Goal: Transaction & Acquisition: Purchase product/service

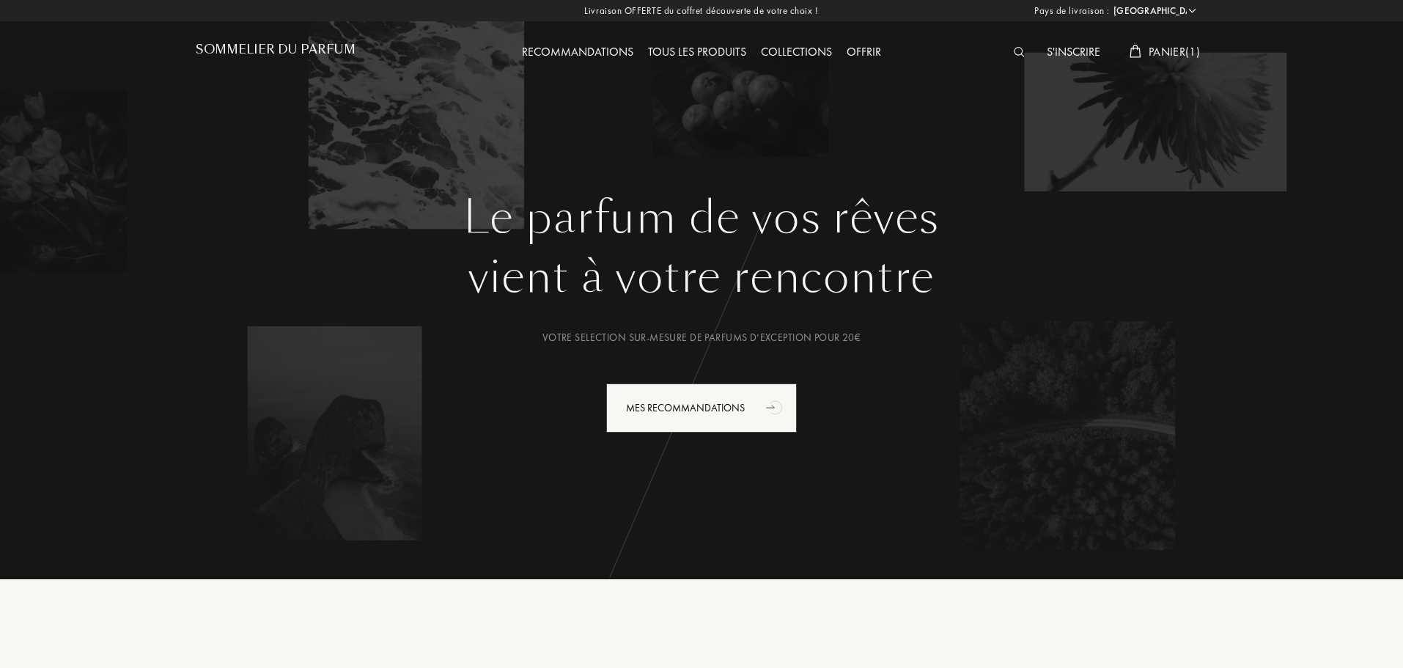
select select "FR"
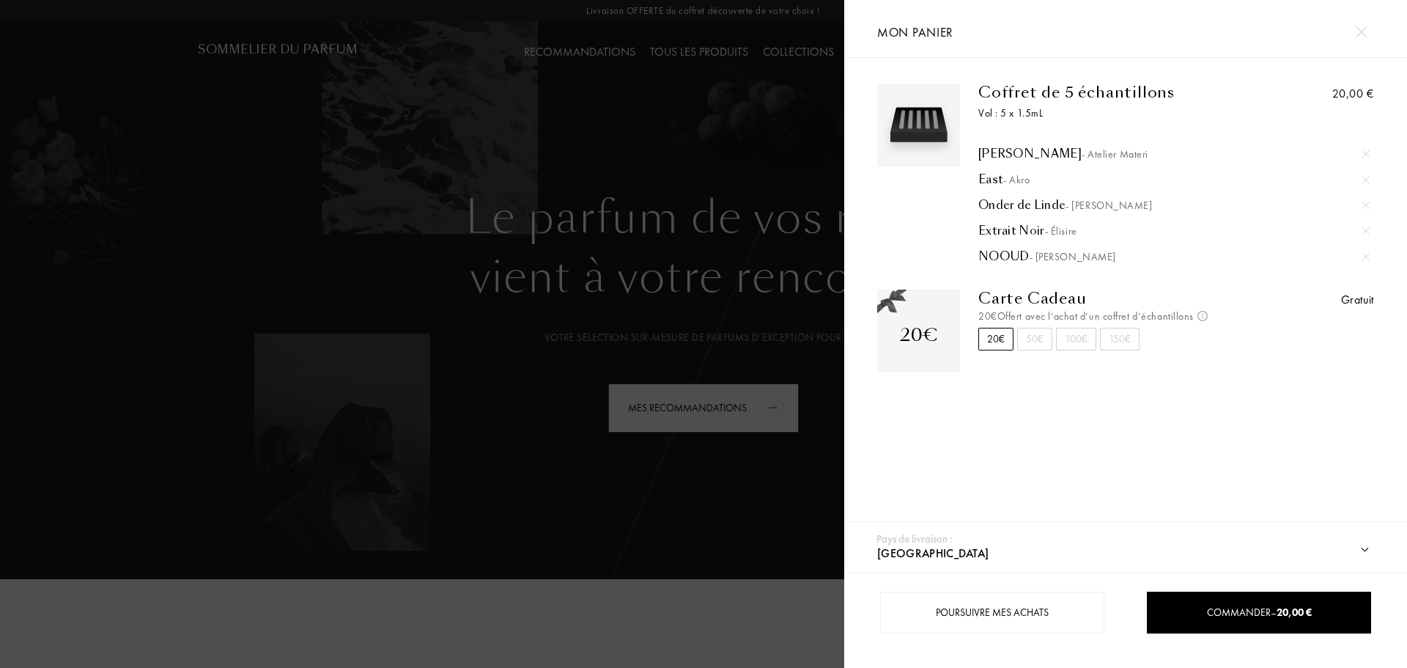
click at [1362, 258] on img at bounding box center [1365, 256] width 7 height 7
click at [195, 209] on div at bounding box center [422, 334] width 844 height 668
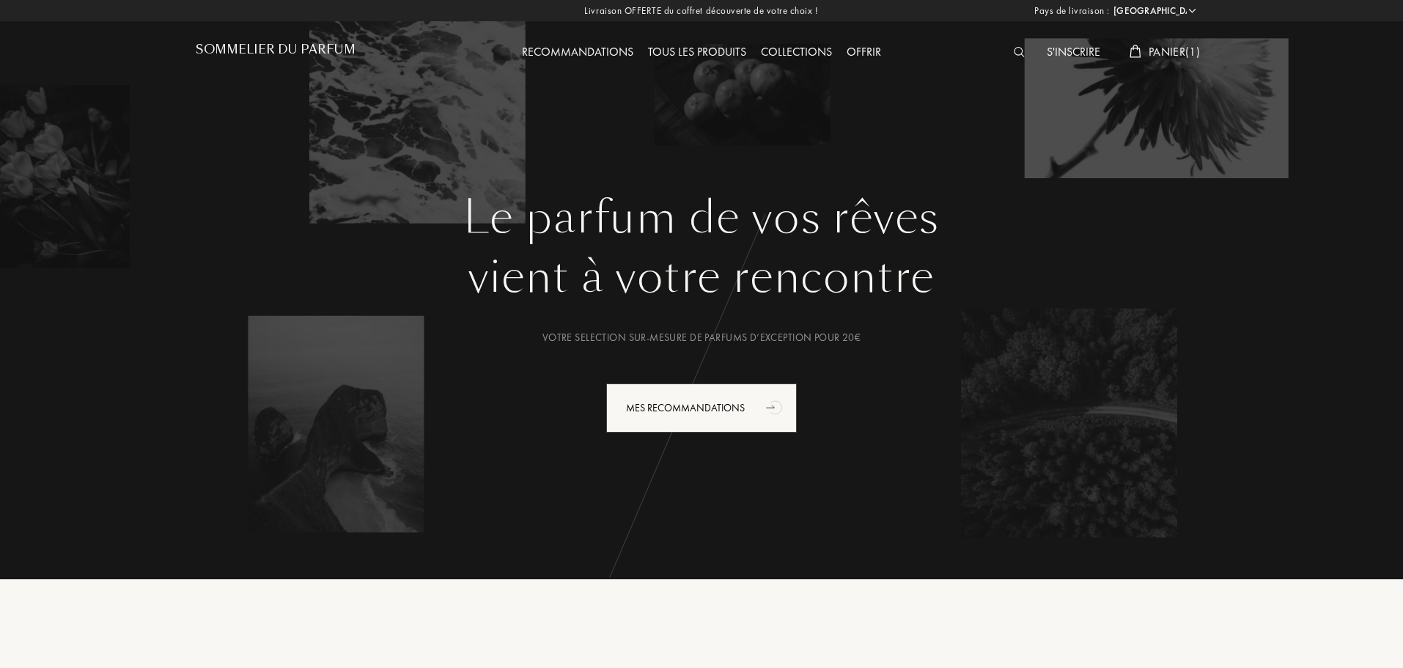
click at [1006, 51] on div at bounding box center [1022, 52] width 33 height 19
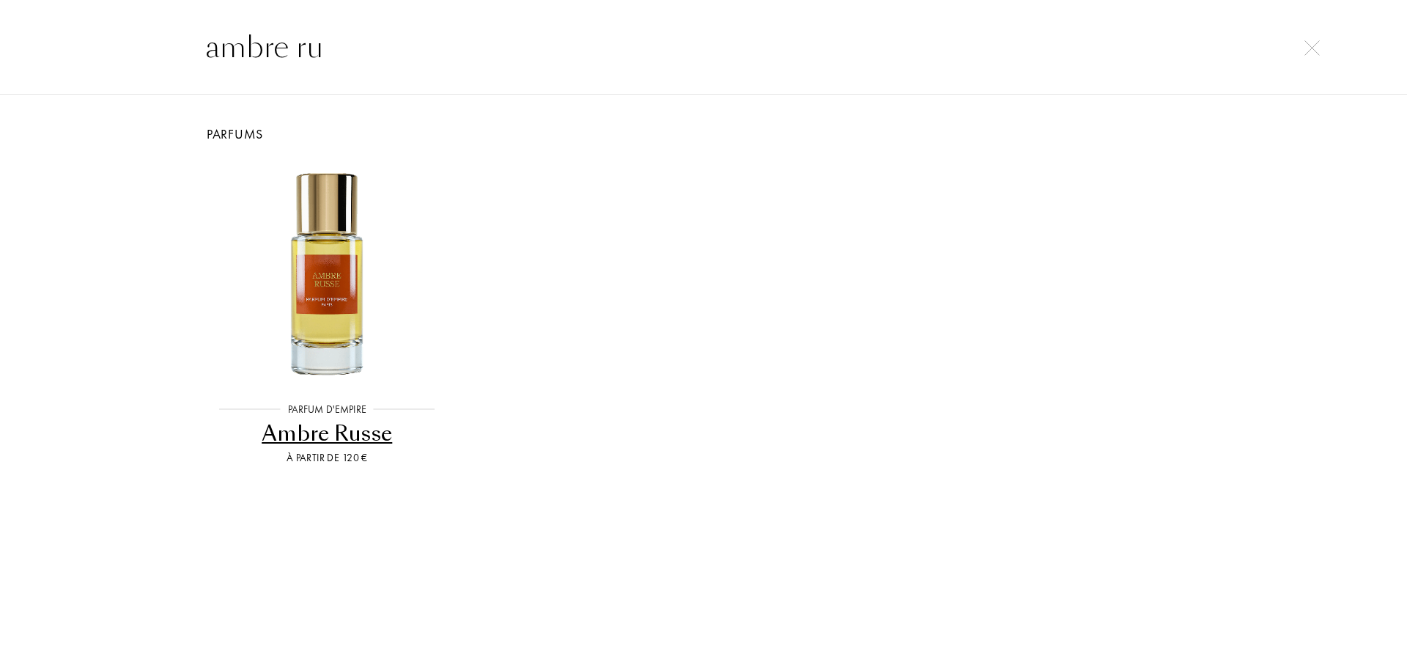
type input "ambre ru"
click at [347, 441] on div "Ambre Russe" at bounding box center [327, 433] width 240 height 29
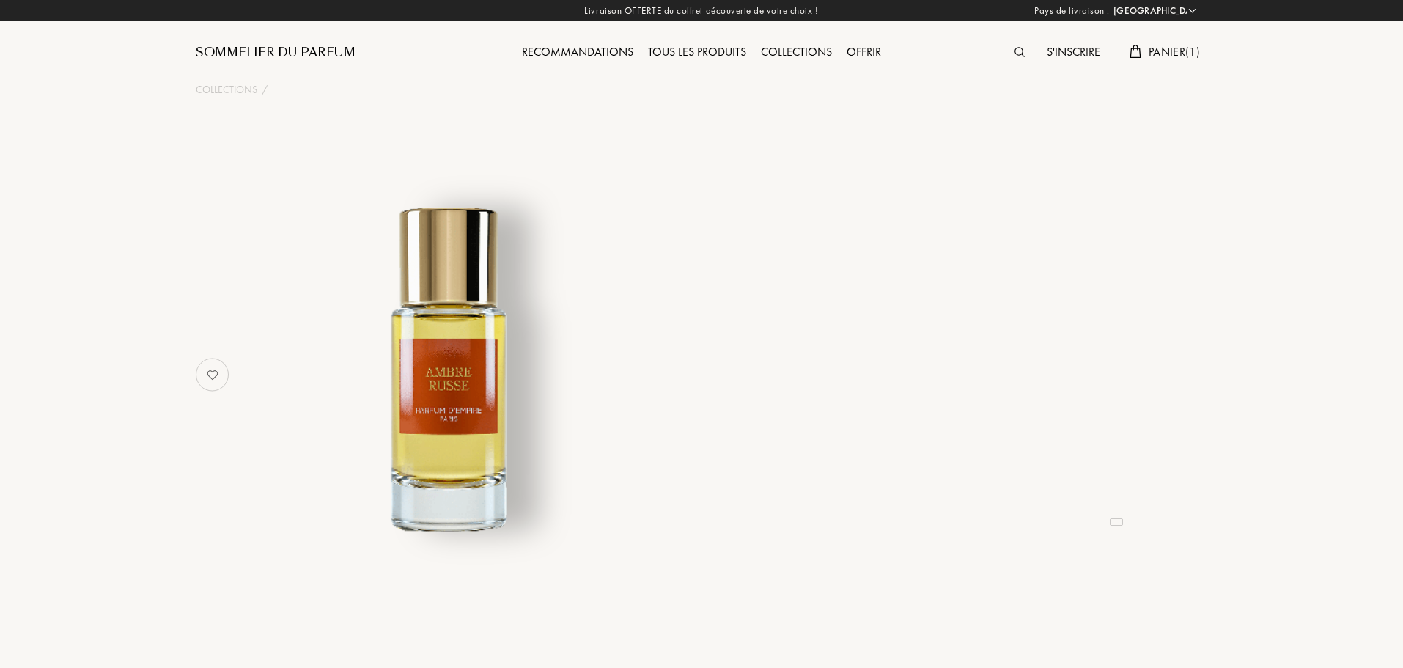
select select "FR"
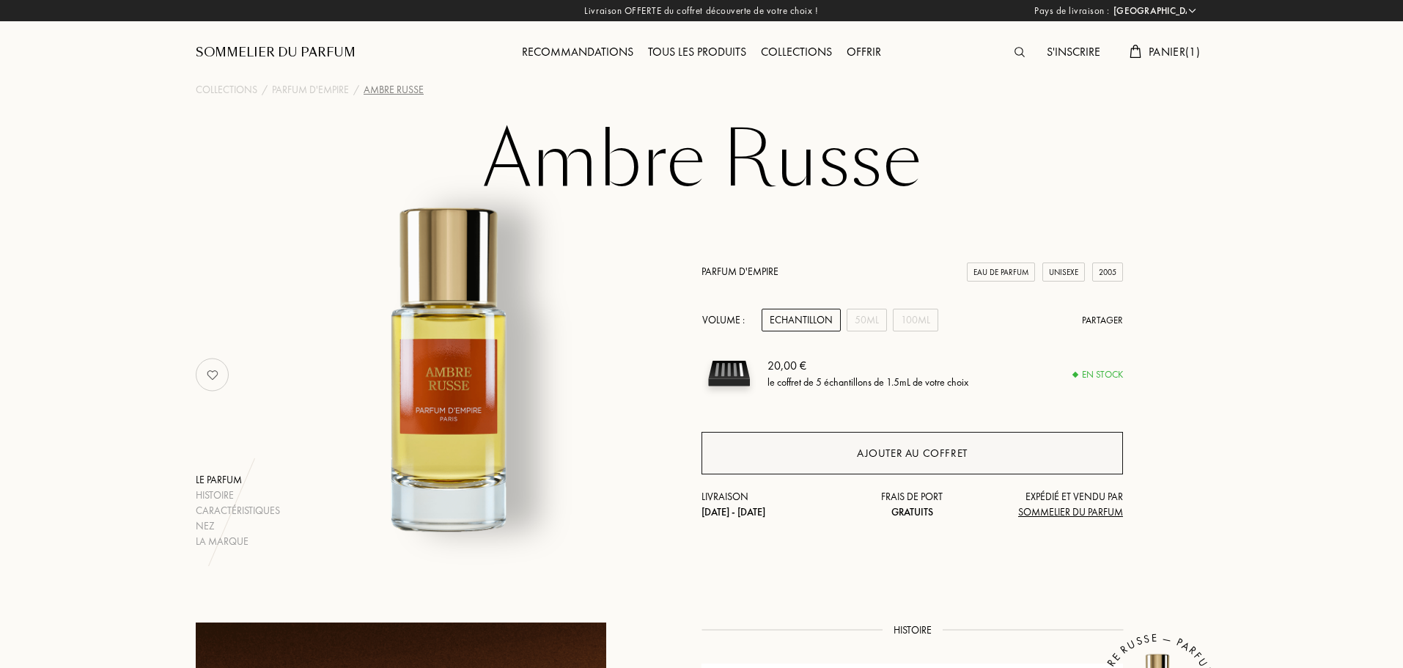
click at [868, 447] on div "Ajouter au coffret" at bounding box center [912, 453] width 111 height 17
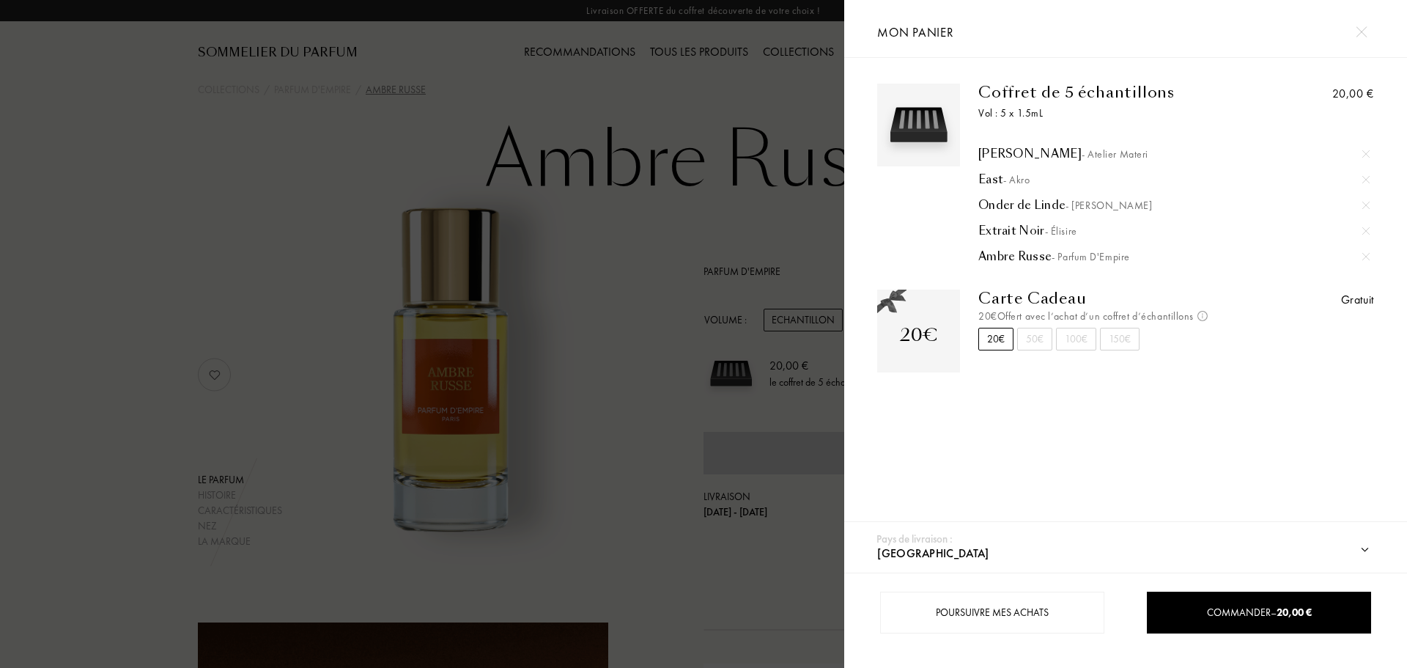
click at [775, 555] on div at bounding box center [422, 334] width 844 height 668
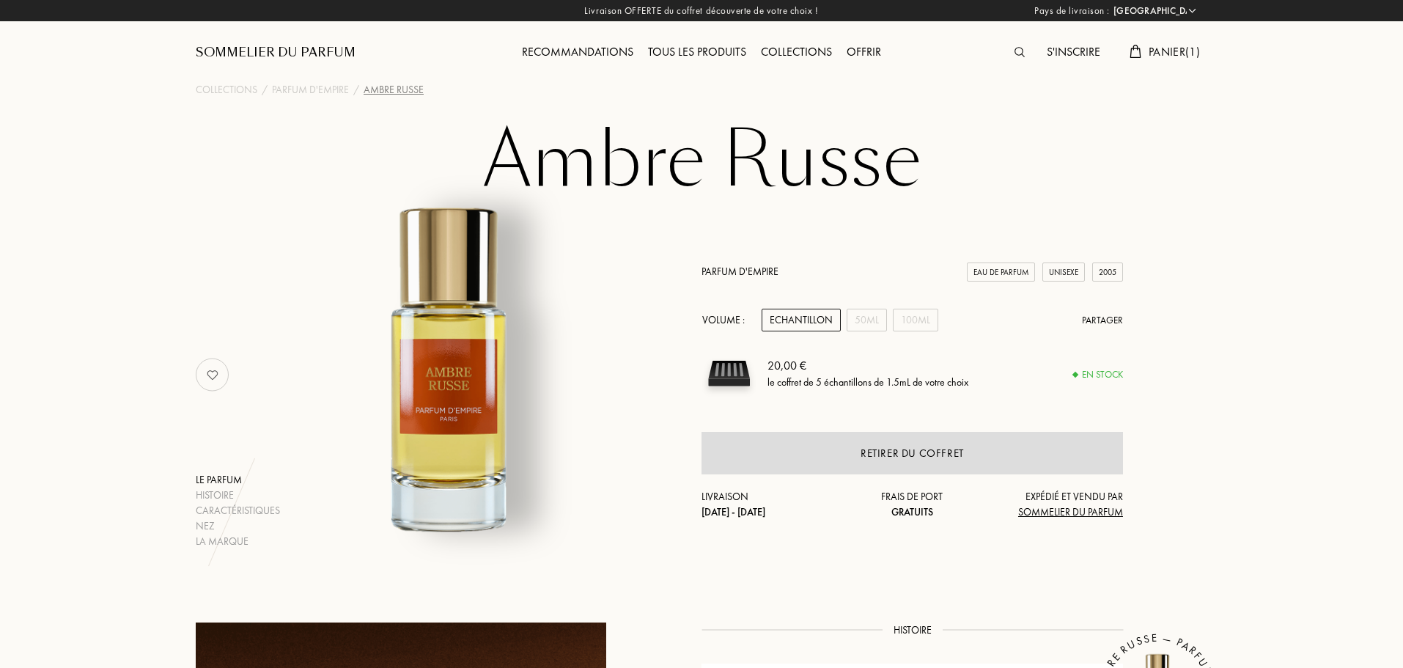
click at [1007, 48] on div at bounding box center [1023, 52] width 32 height 19
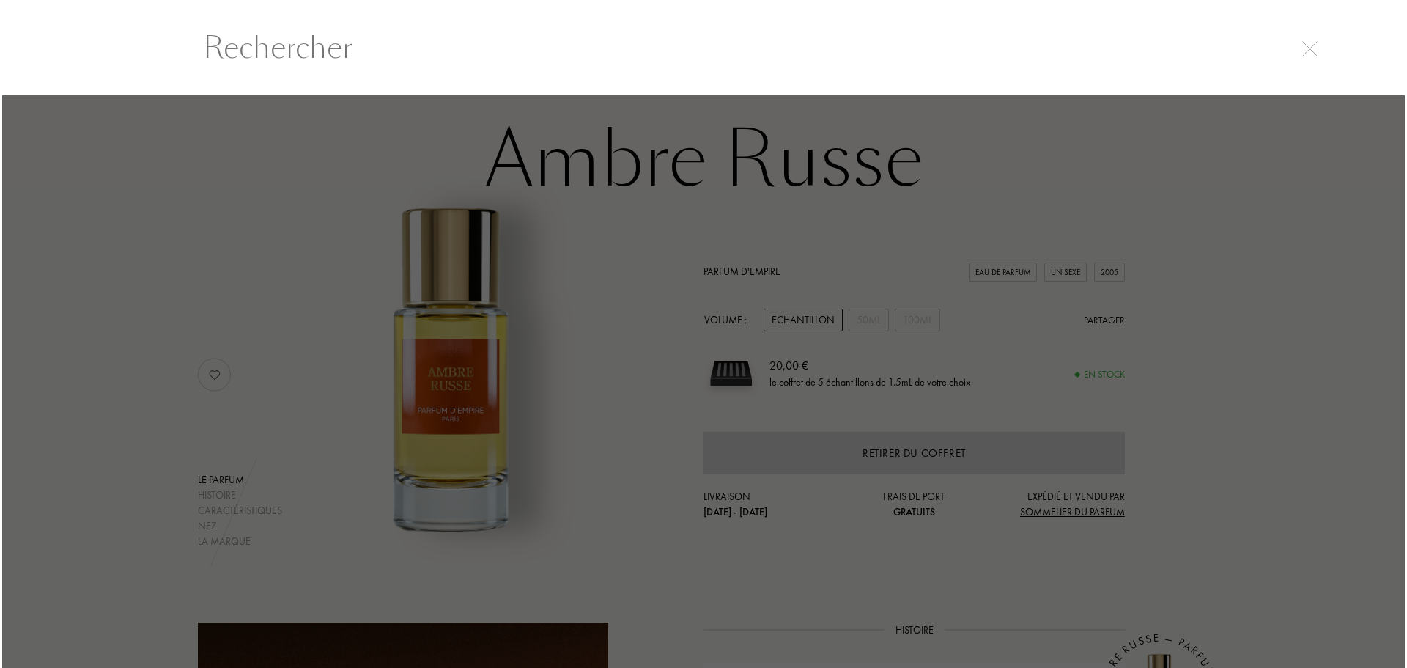
scroll to position [1, 0]
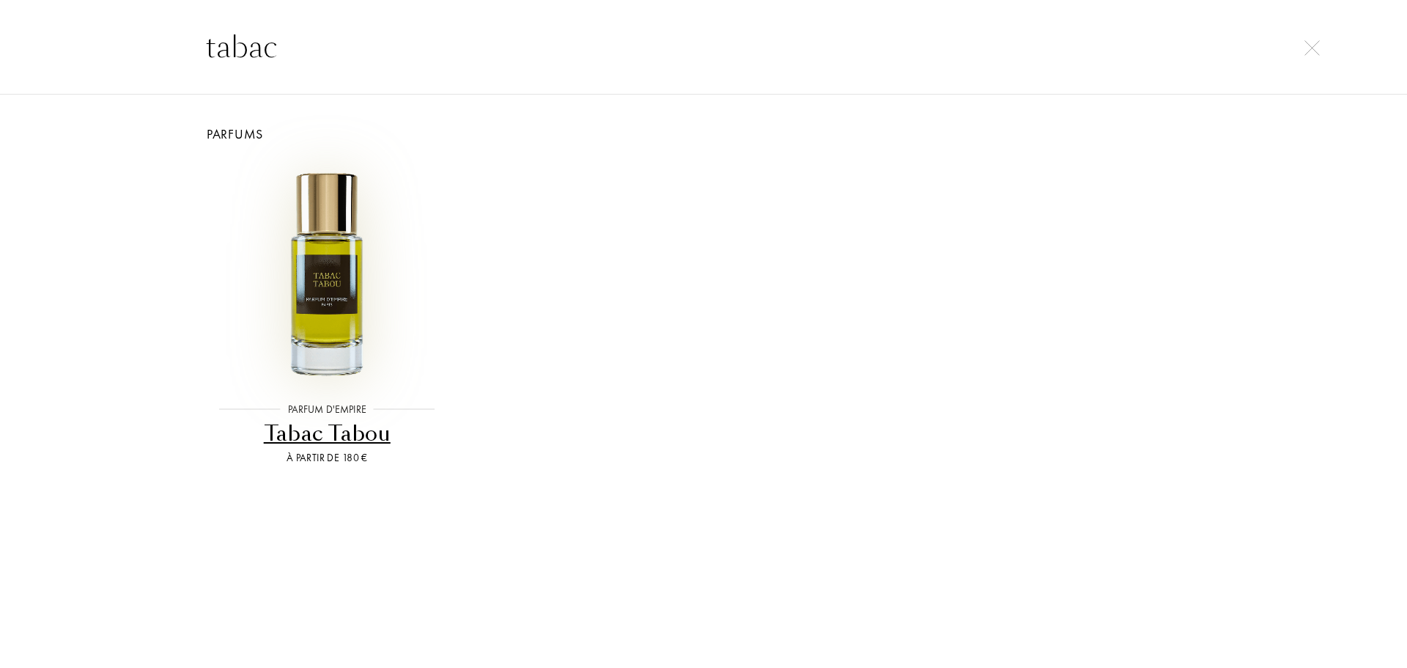
type input "tabac"
click at [363, 345] on img at bounding box center [327, 273] width 226 height 226
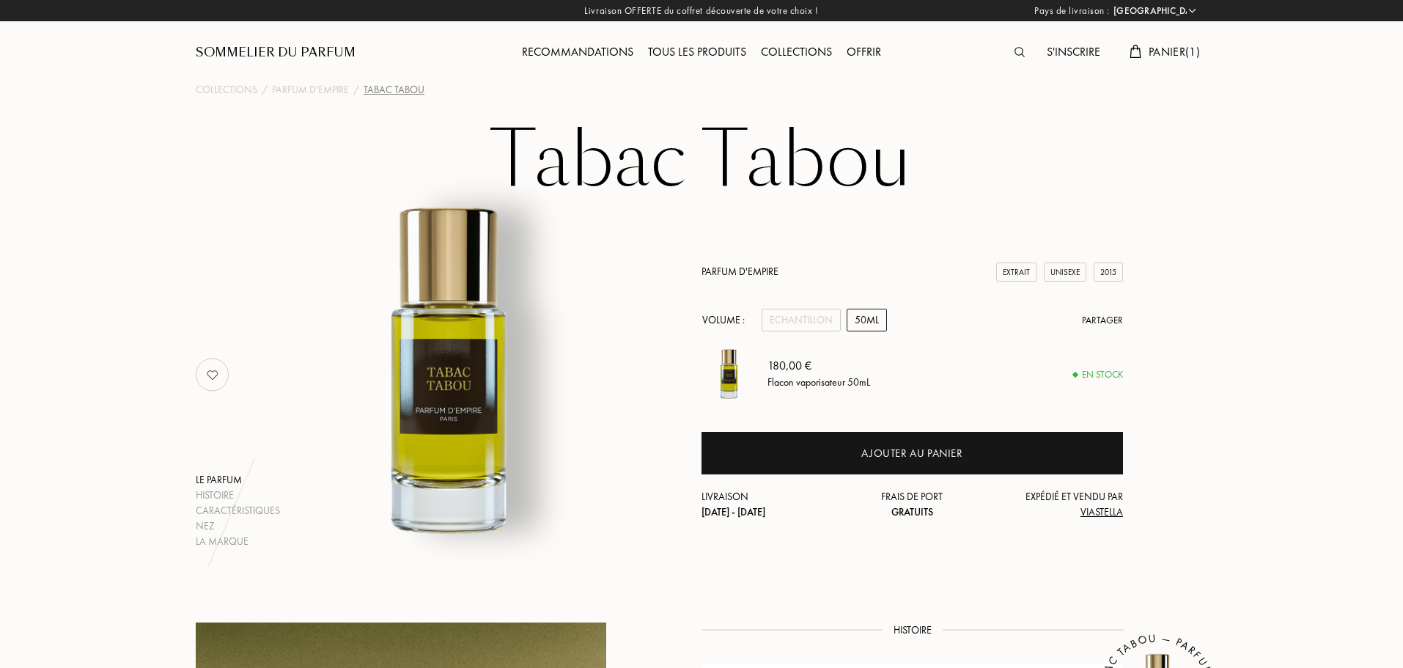
select select "FR"
click at [809, 321] on div "Echantillon" at bounding box center [800, 320] width 79 height 23
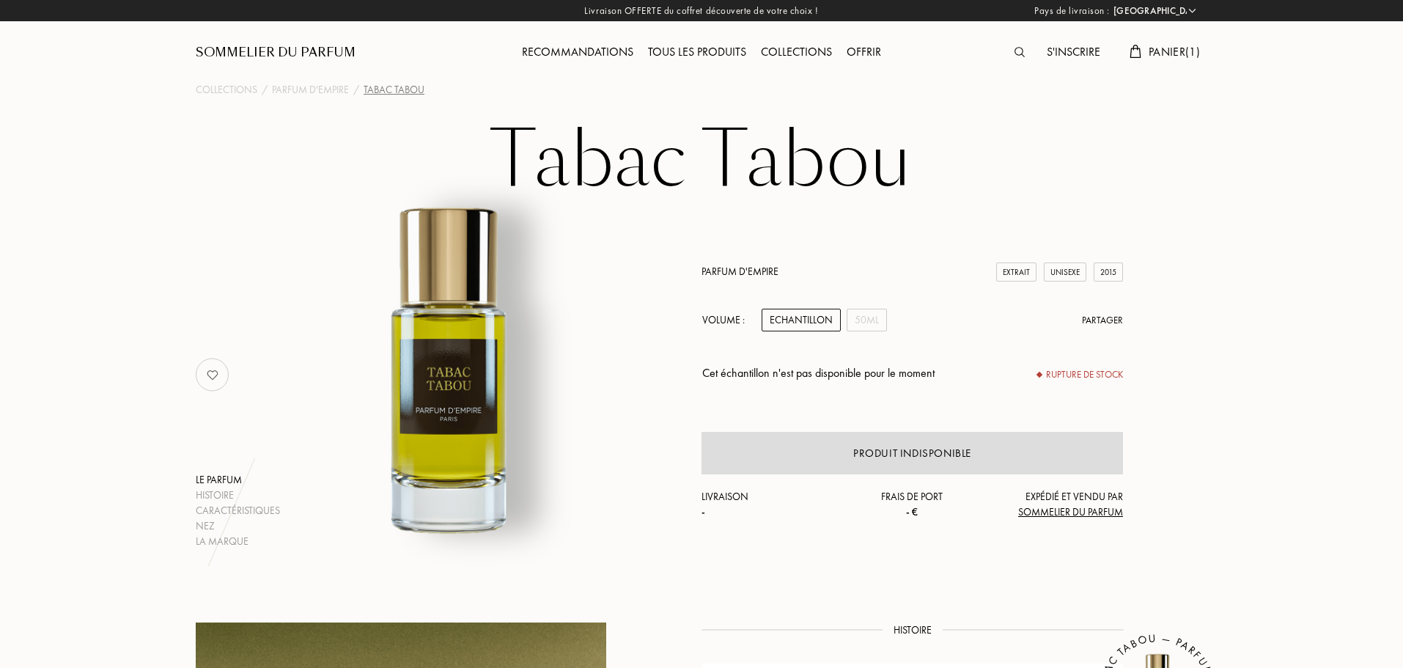
click at [1144, 53] on div "Panier ( 1 )" at bounding box center [1164, 52] width 85 height 19
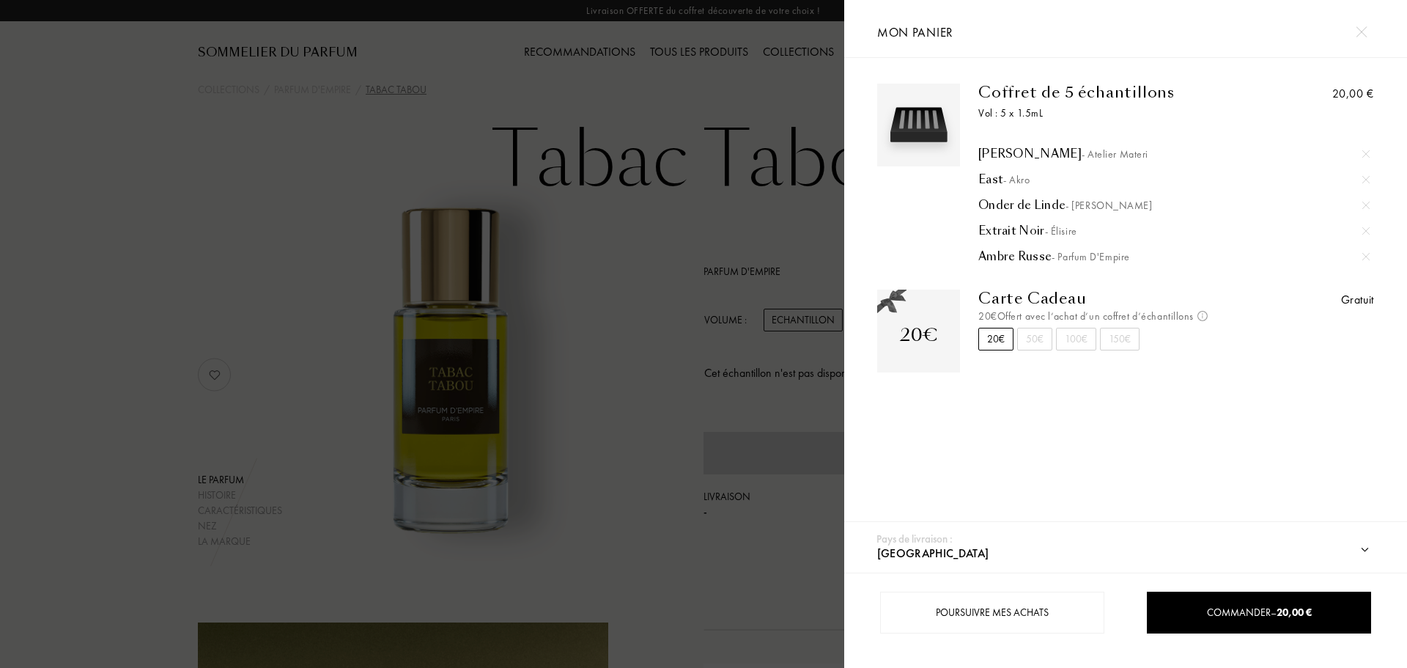
click at [1365, 204] on img at bounding box center [1365, 205] width 7 height 7
click at [1365, 30] on img at bounding box center [1361, 31] width 11 height 11
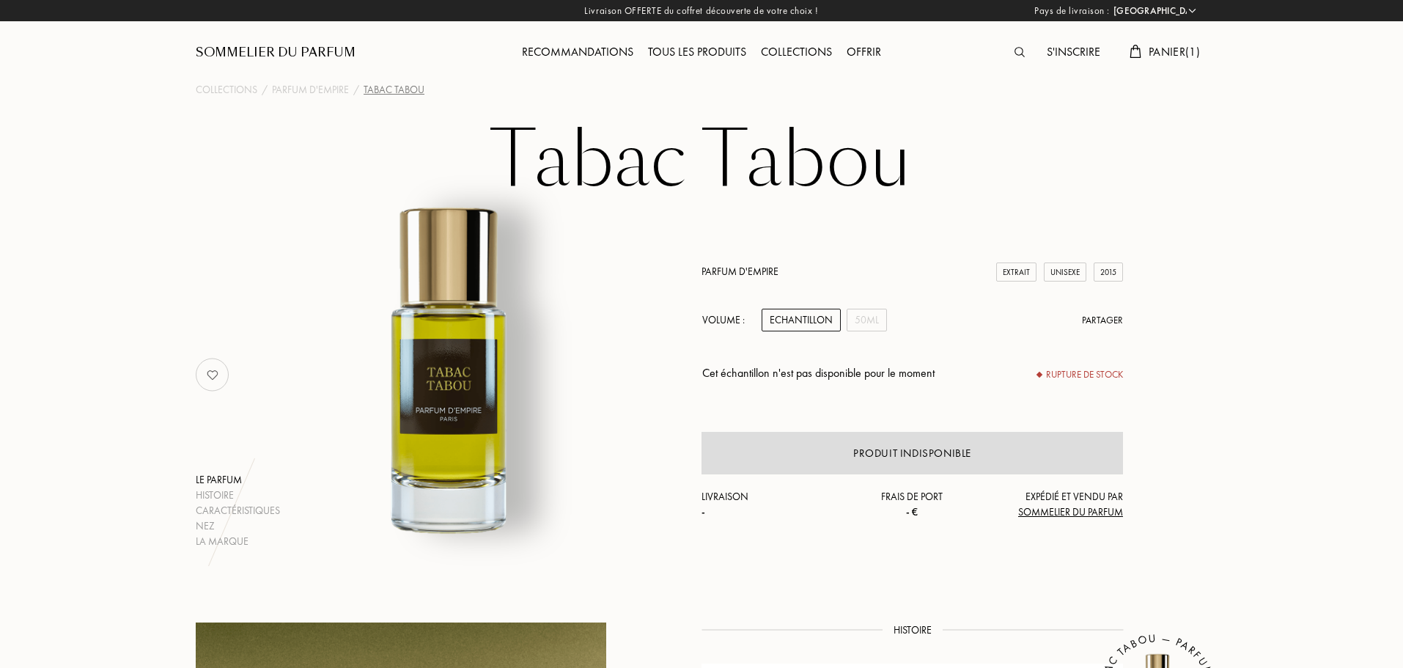
click at [1020, 54] on img at bounding box center [1019, 52] width 10 height 10
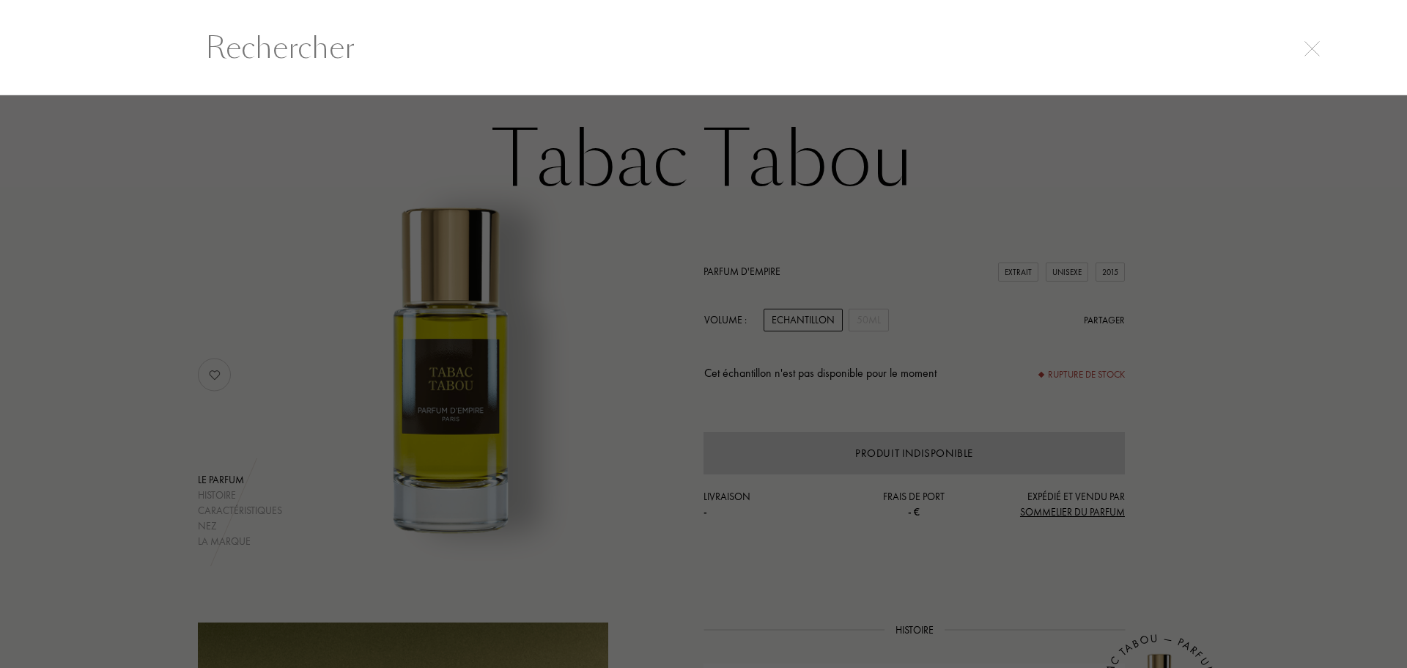
scroll to position [1, 0]
click at [525, 56] on input "text" at bounding box center [703, 47] width 1055 height 44
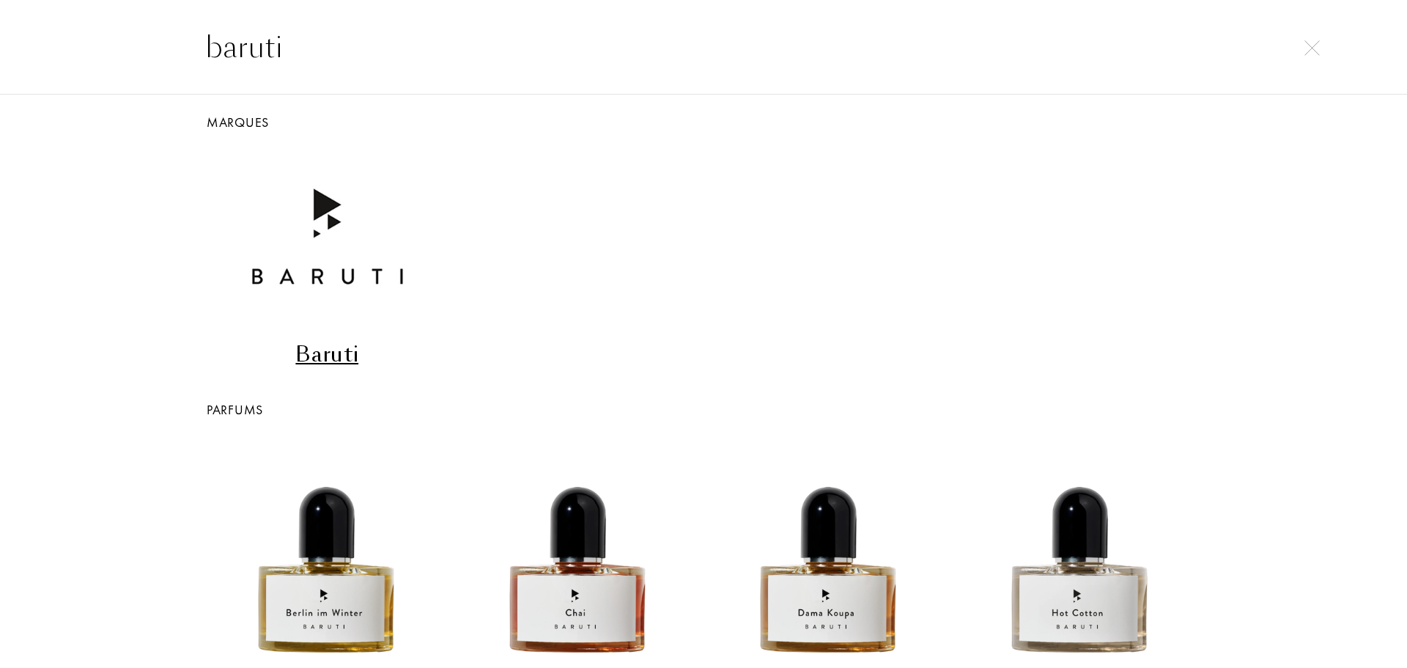
scroll to position [0, 0]
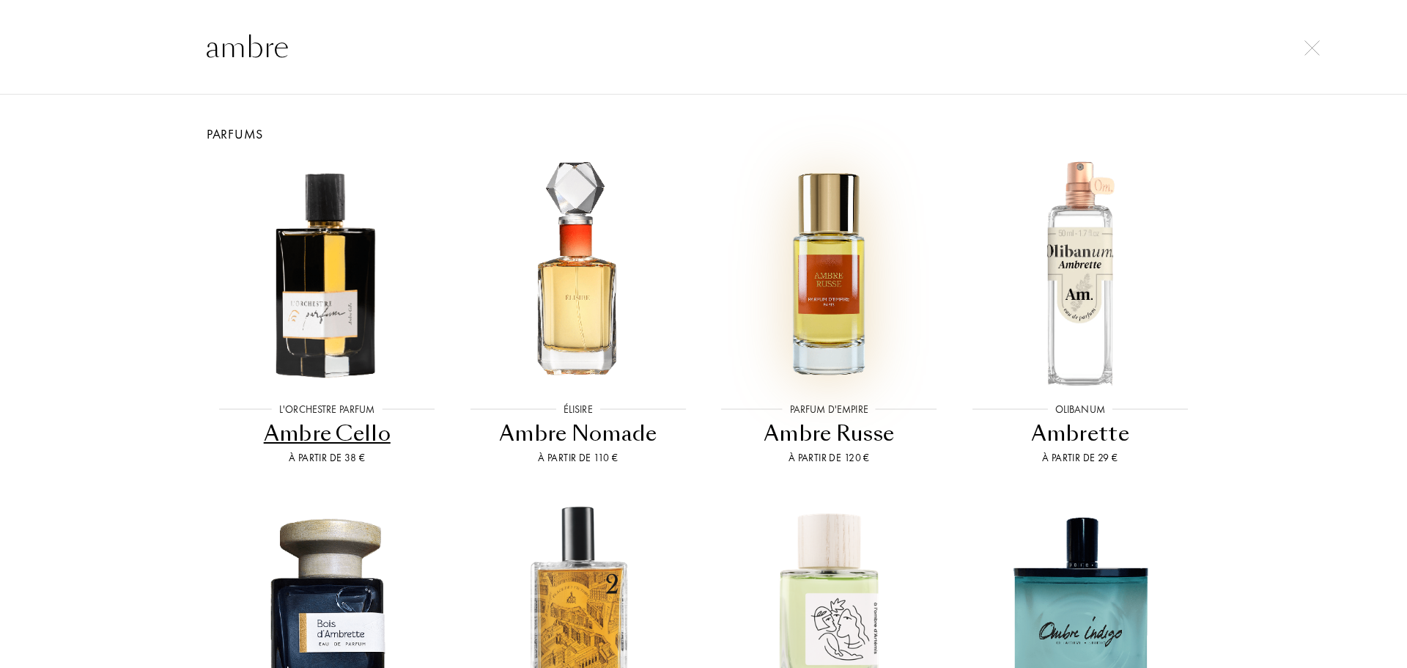
type input "ambre"
click at [852, 332] on img at bounding box center [829, 273] width 226 height 226
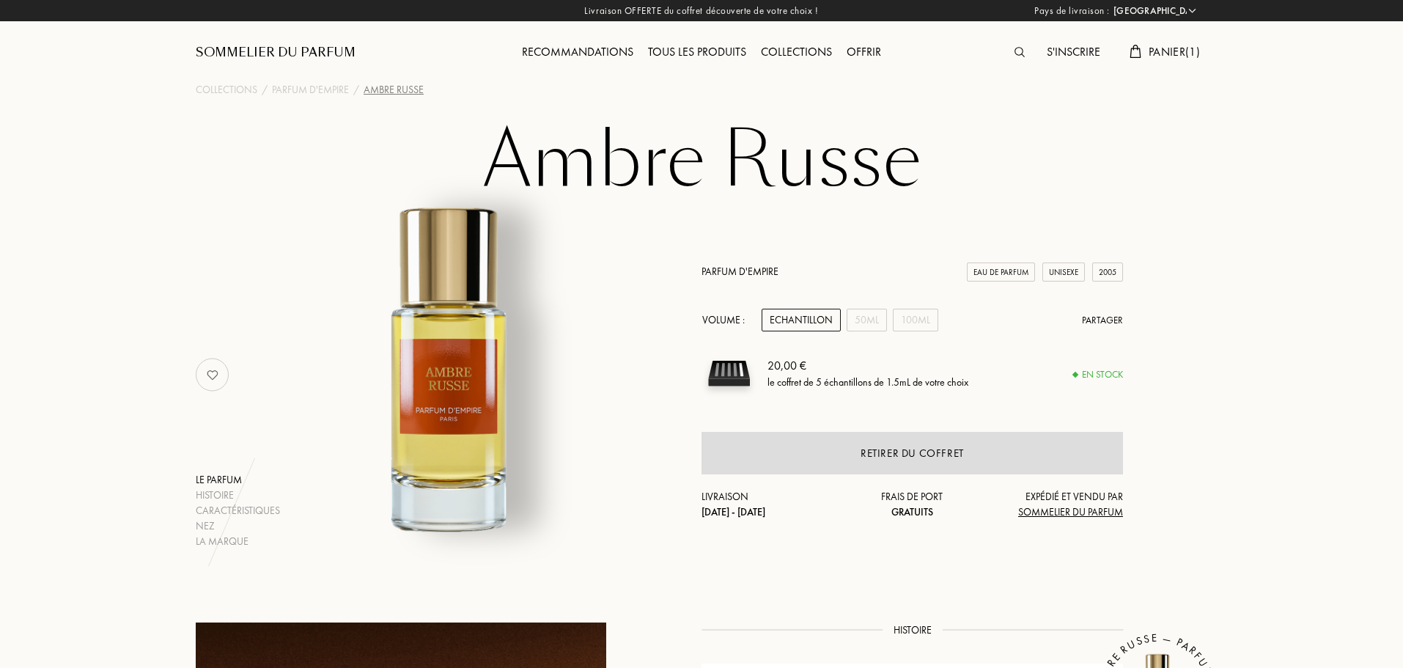
select select "FR"
click at [1014, 51] on img at bounding box center [1019, 52] width 10 height 10
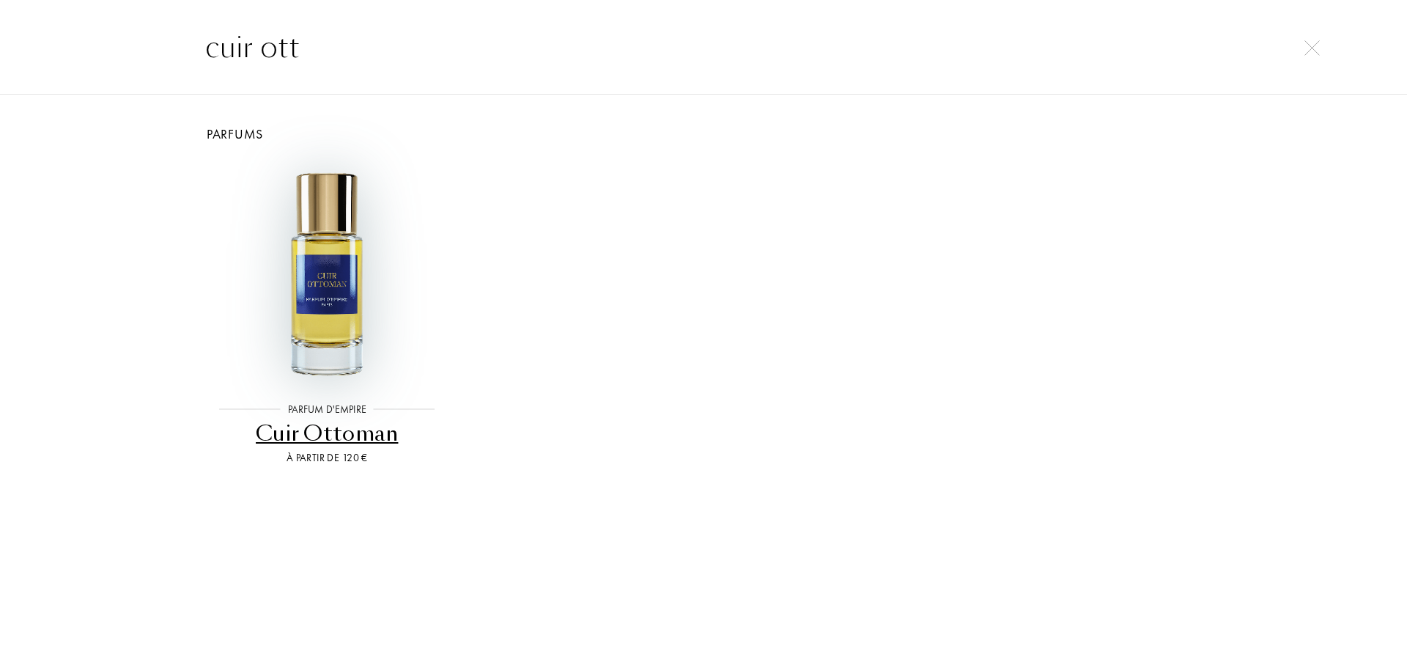
type input "cuir ott"
click at [333, 248] on img at bounding box center [327, 273] width 226 height 226
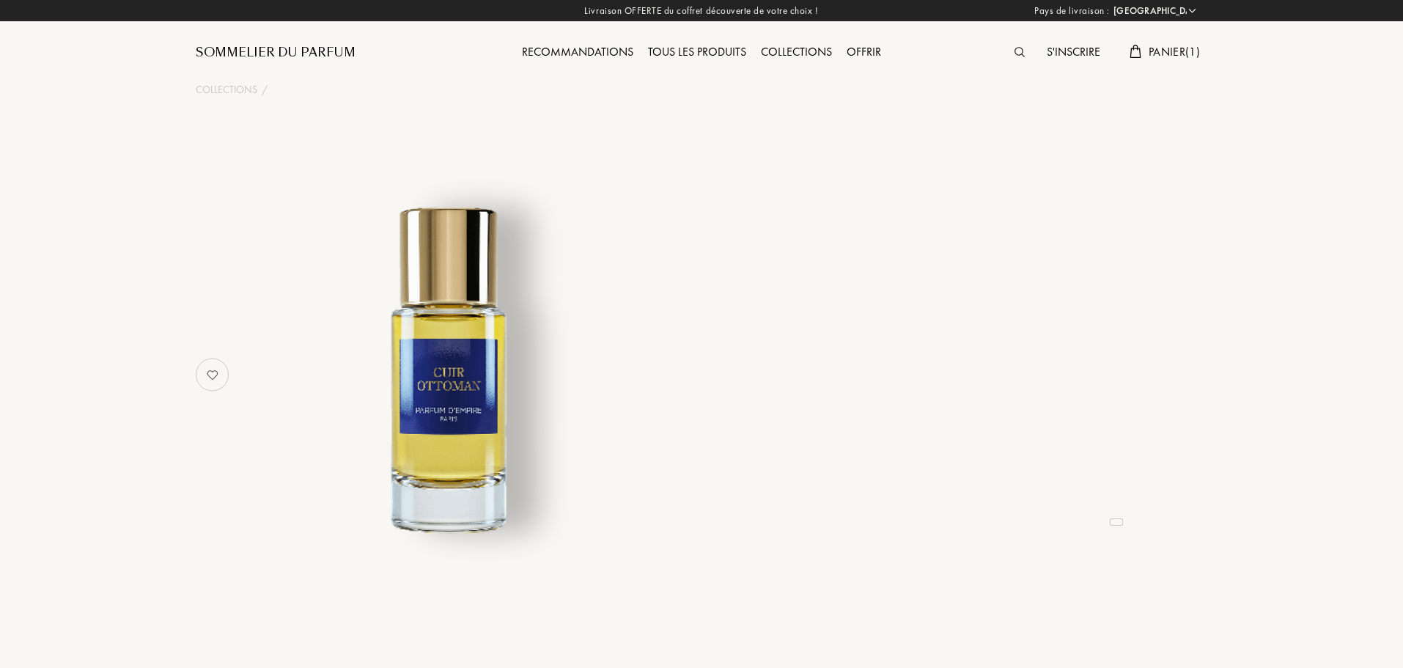
select select "FR"
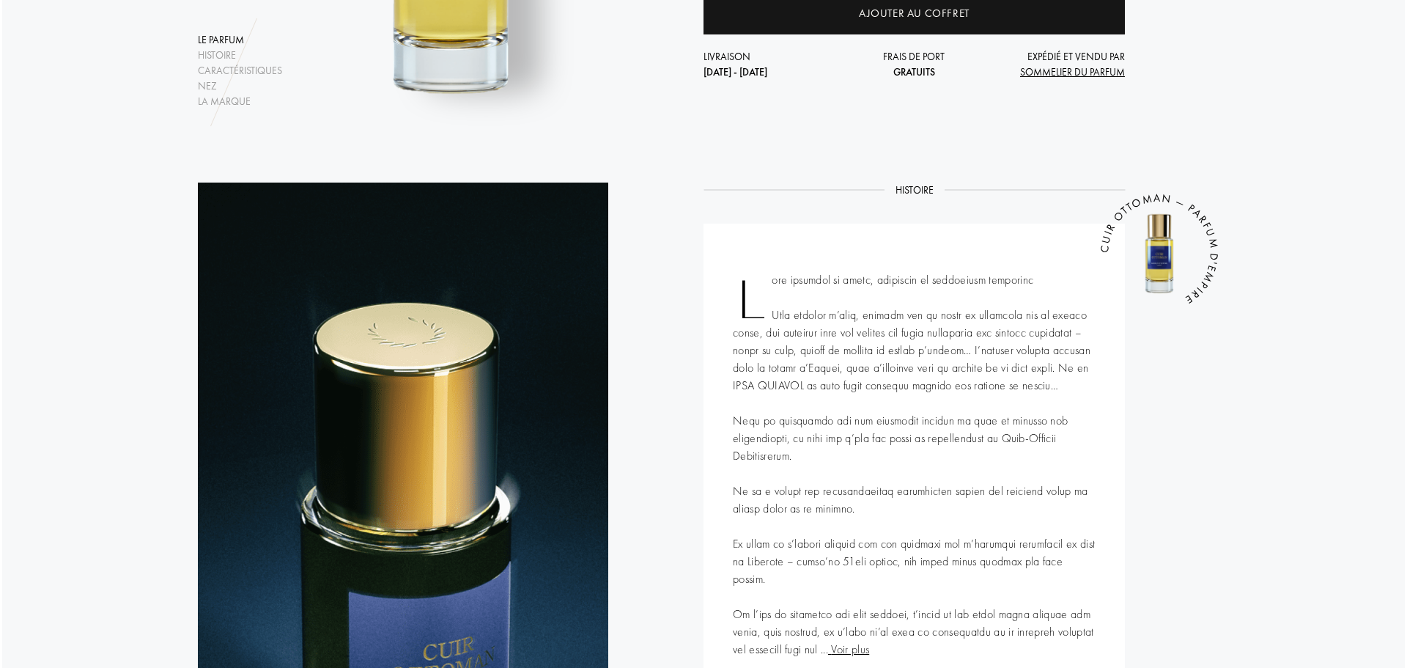
scroll to position [366, 0]
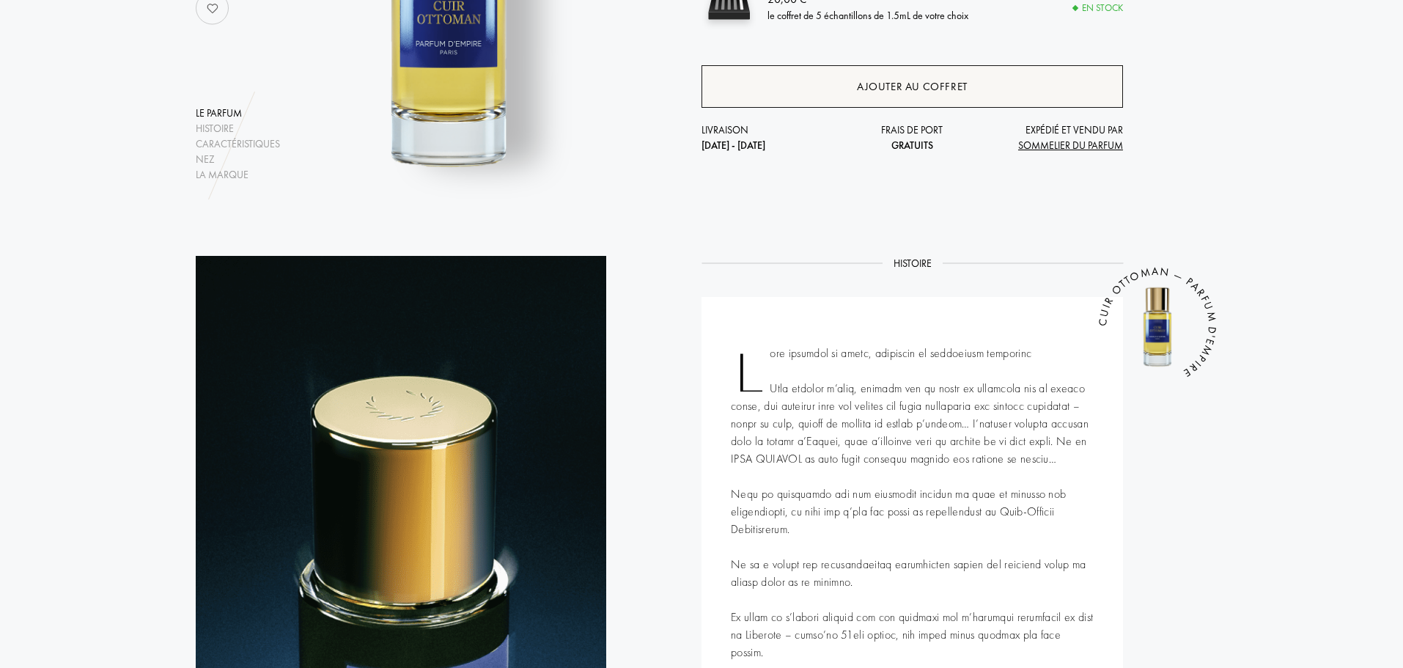
click at [912, 75] on div "Ajouter au coffret" at bounding box center [911, 86] width 421 height 43
